Goal: Navigation & Orientation: Find specific page/section

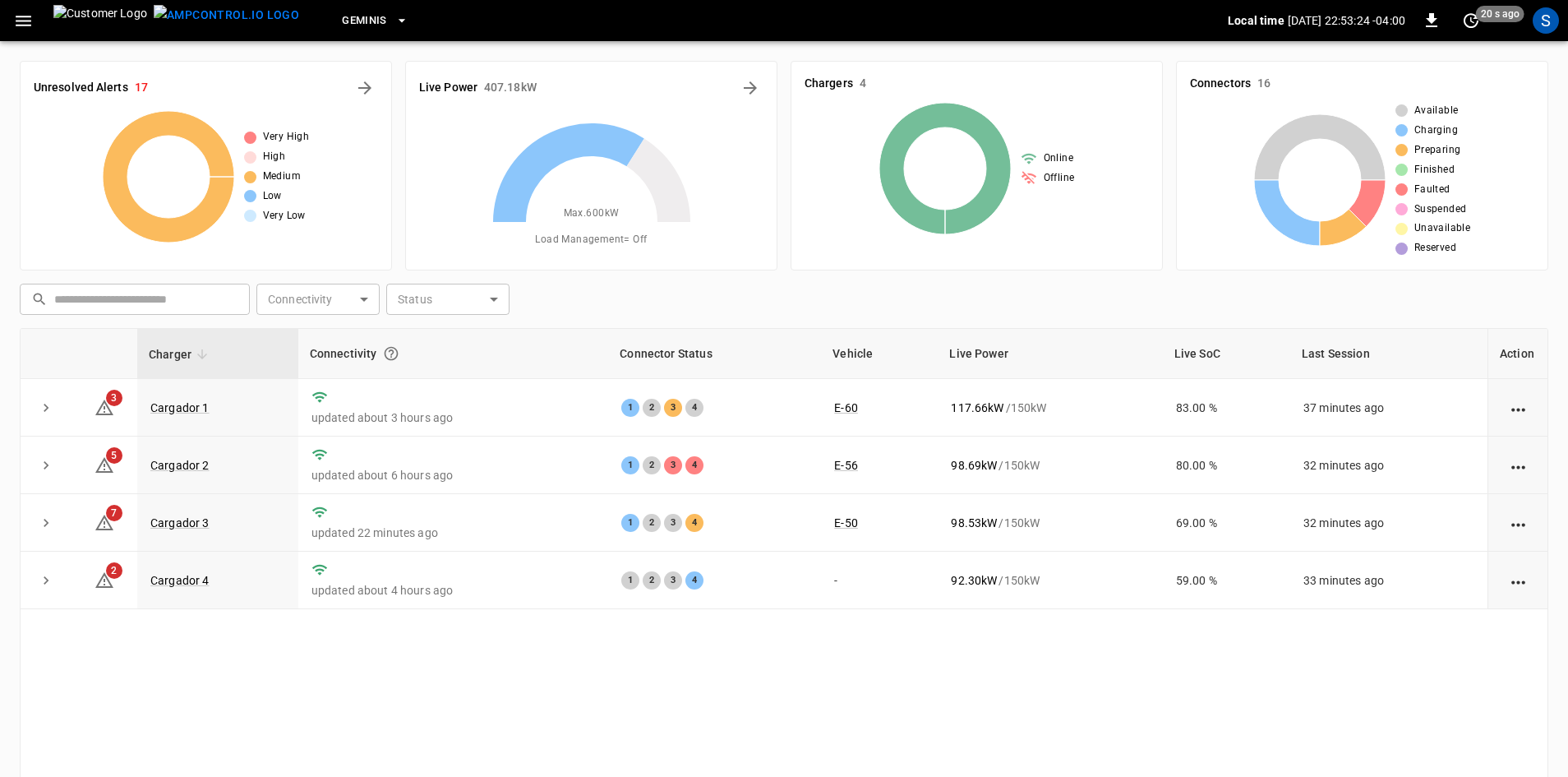
drag, startPoint x: 795, startPoint y: 759, endPoint x: 764, endPoint y: 815, distance: 64.0
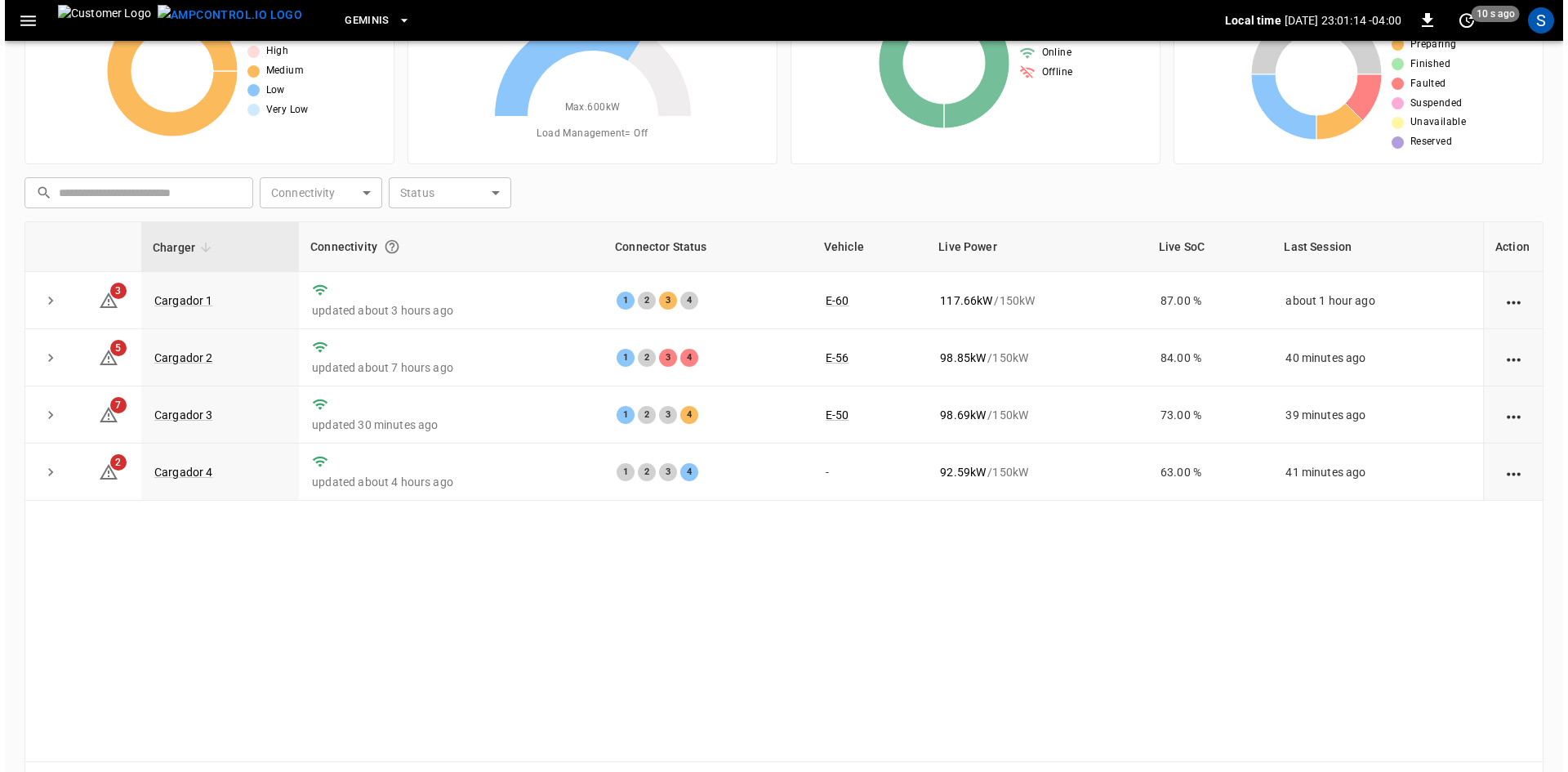
scroll to position [76, 0]
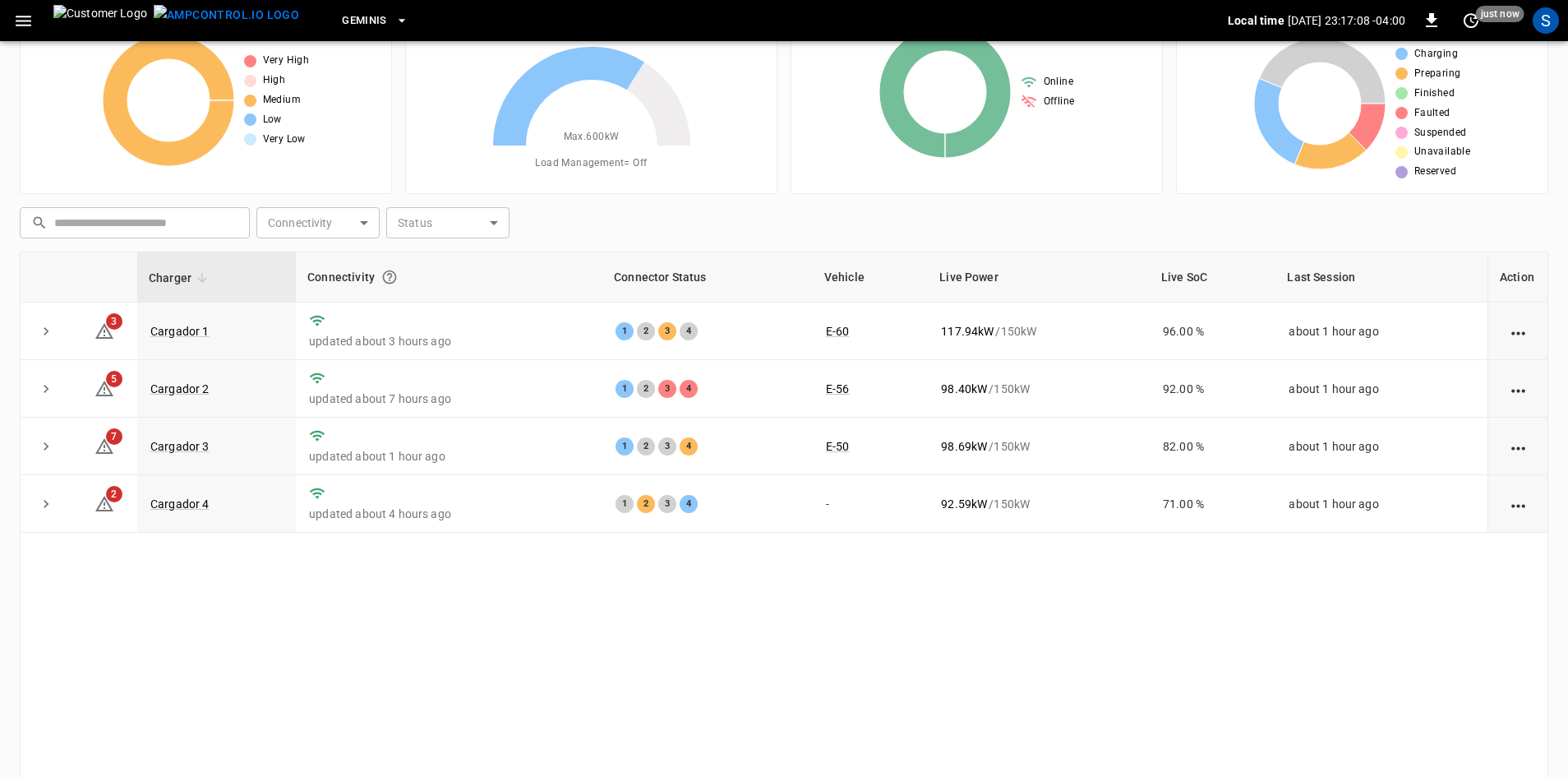
click at [21, 21] on icon "button" at bounding box center [24, 21] width 16 height 10
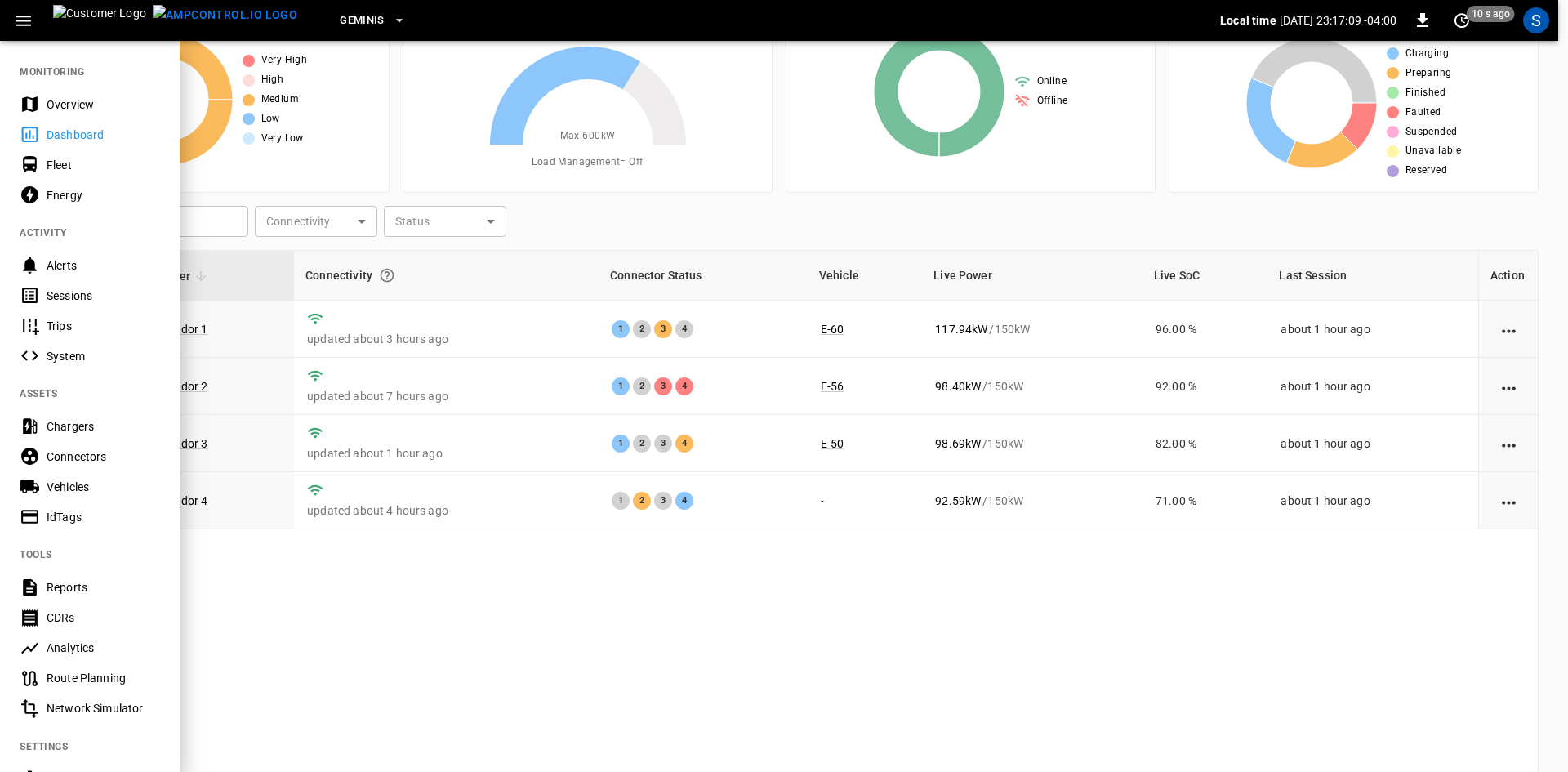
click at [92, 294] on div "Sessions" at bounding box center [103, 295] width 114 height 16
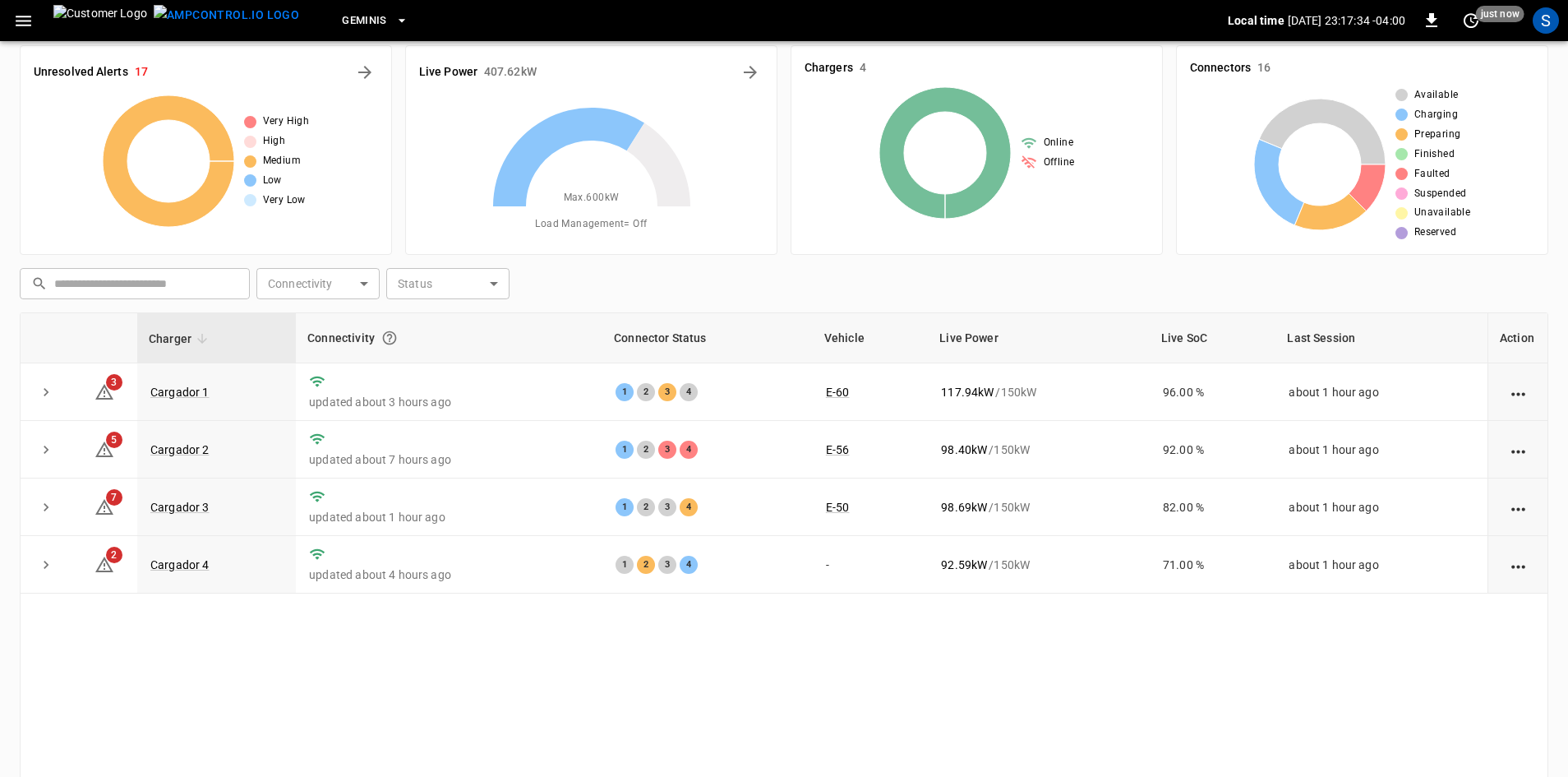
scroll to position [77, 0]
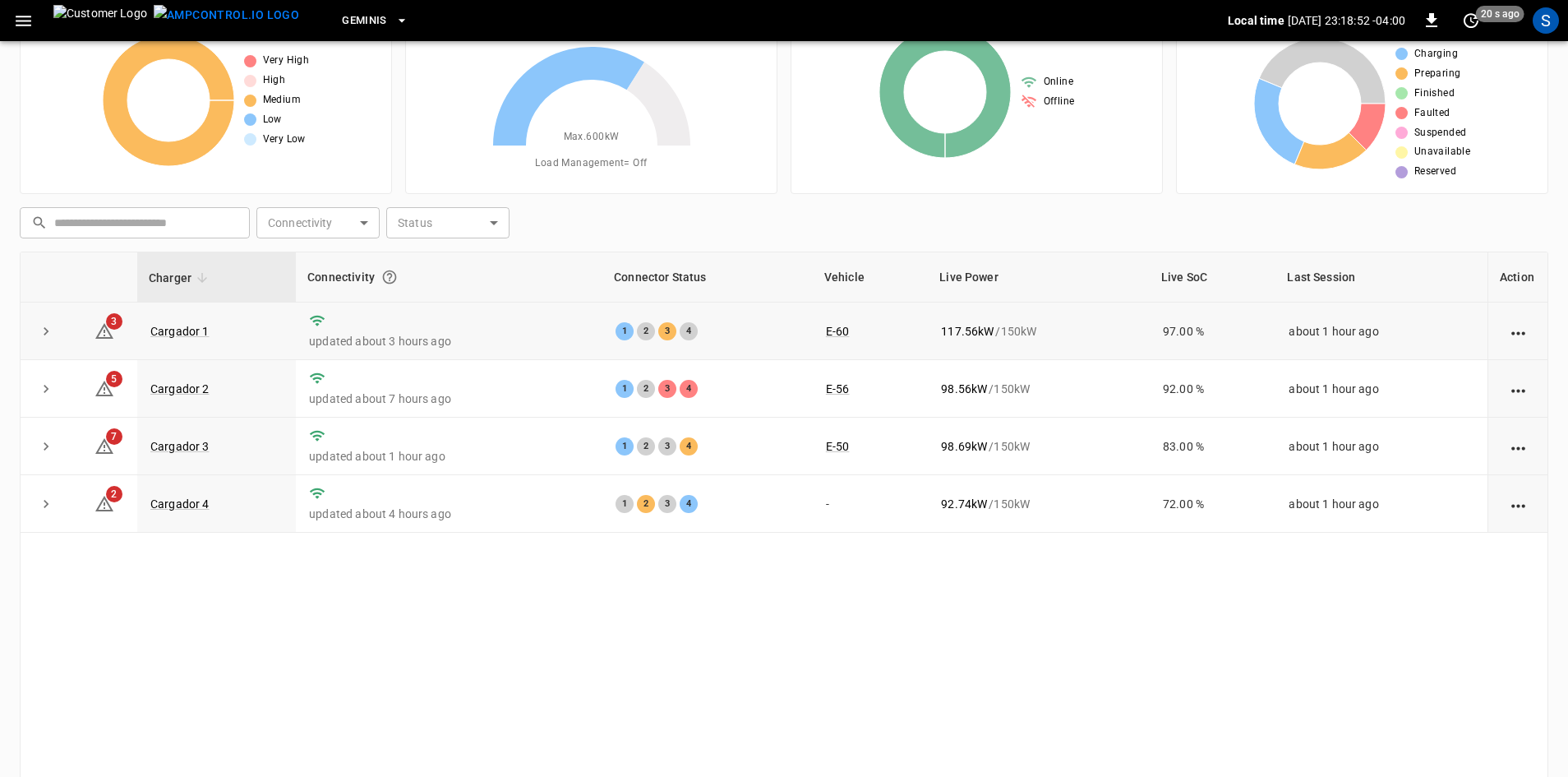
click at [1208, 327] on td "97.00 %" at bounding box center [1213, 331] width 126 height 58
click at [1207, 328] on td "97.00 %" at bounding box center [1213, 331] width 126 height 58
drag, startPoint x: 1203, startPoint y: 328, endPoint x: 1160, endPoint y: 326, distance: 43.0
click at [1158, 333] on td "97.00 %" at bounding box center [1213, 331] width 126 height 58
click at [1230, 398] on td "92.00 %" at bounding box center [1213, 388] width 126 height 58
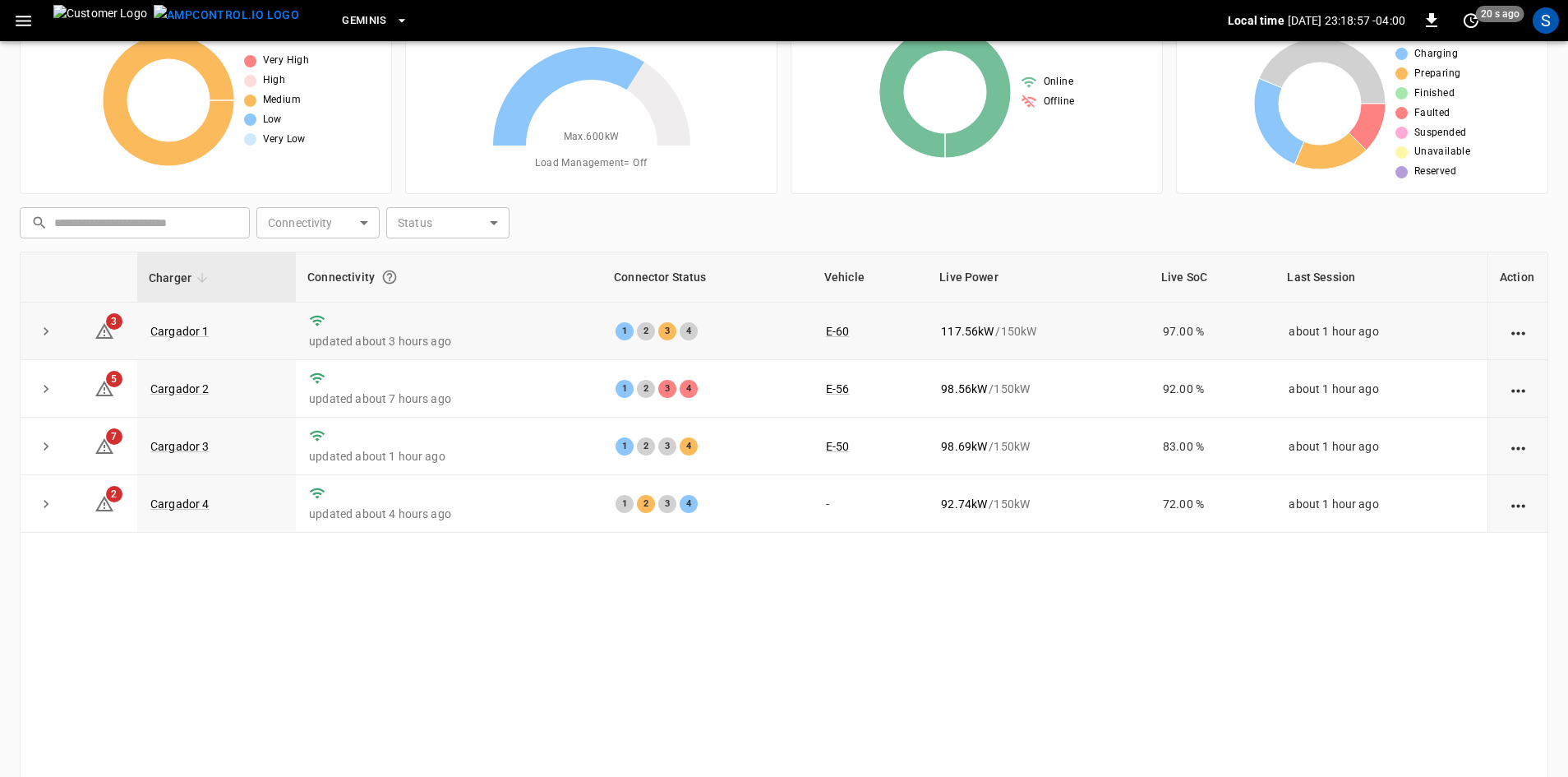
click at [1238, 352] on td "97.00 %" at bounding box center [1213, 331] width 126 height 58
click at [1227, 409] on td "92.00 %" at bounding box center [1213, 388] width 126 height 58
click at [1237, 469] on td "83.00 %" at bounding box center [1213, 446] width 126 height 58
click at [1249, 511] on td "72.00 %" at bounding box center [1213, 504] width 126 height 58
click at [1220, 465] on td "83.00 %" at bounding box center [1213, 446] width 126 height 58
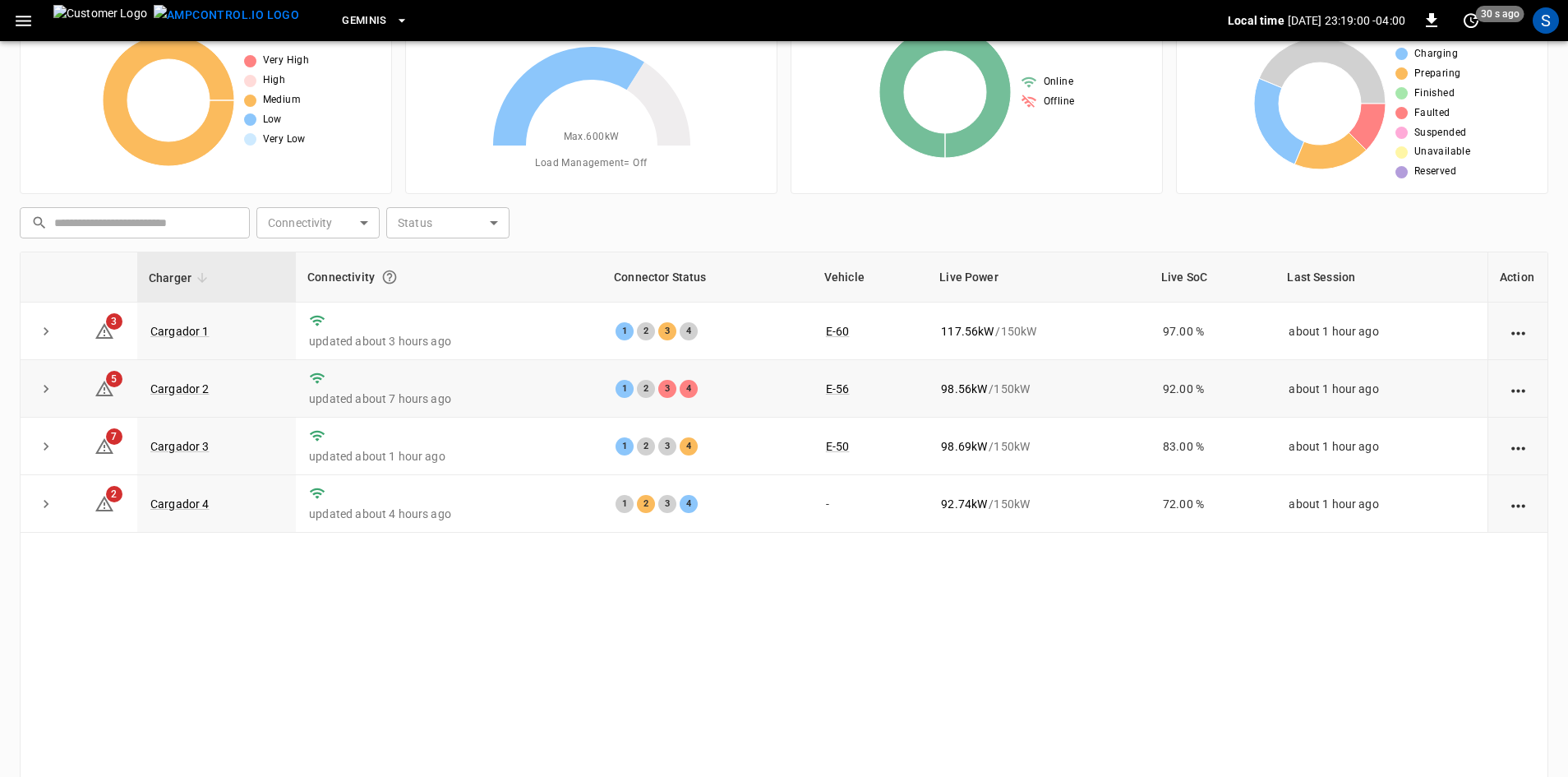
click at [1226, 403] on td "92.00 %" at bounding box center [1213, 388] width 126 height 58
click at [1232, 340] on td "97.00 %" at bounding box center [1213, 331] width 126 height 58
